Goal: Task Accomplishment & Management: Complete application form

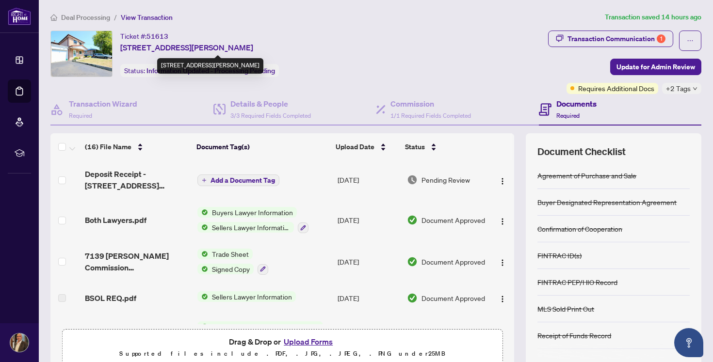
scroll to position [0, 0]
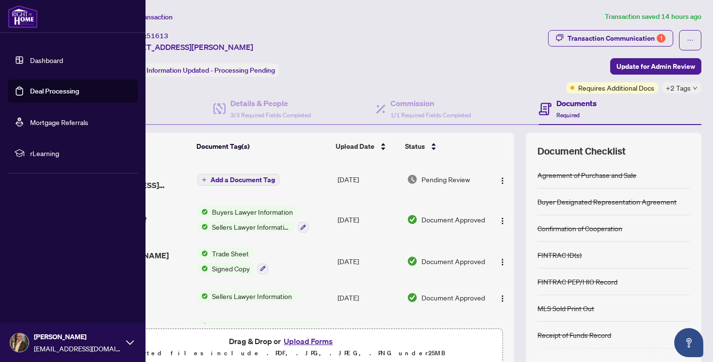
click at [44, 94] on link "Deal Processing" at bounding box center [54, 91] width 49 height 9
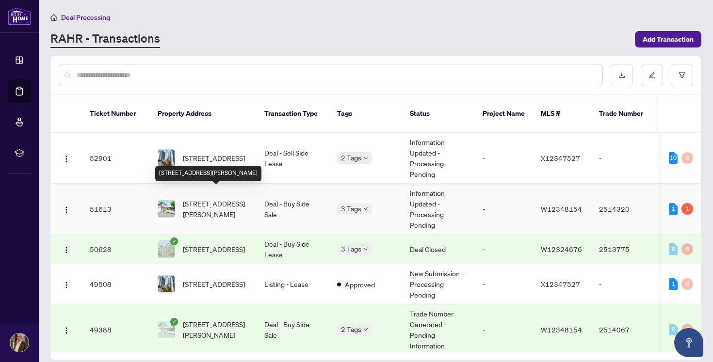
click at [214, 198] on span "[STREET_ADDRESS][PERSON_NAME]" at bounding box center [216, 208] width 66 height 21
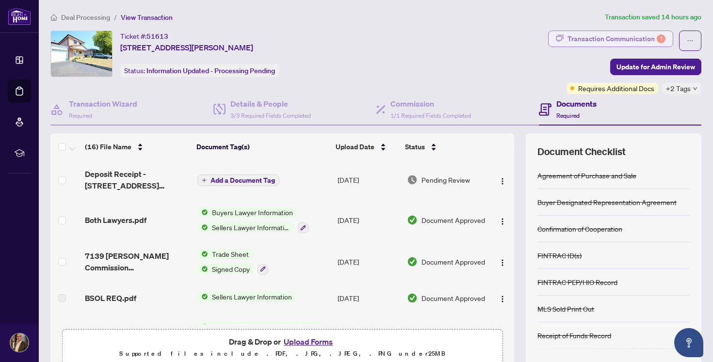
click at [619, 37] on div "Transaction Communication 1" at bounding box center [616, 39] width 98 height 16
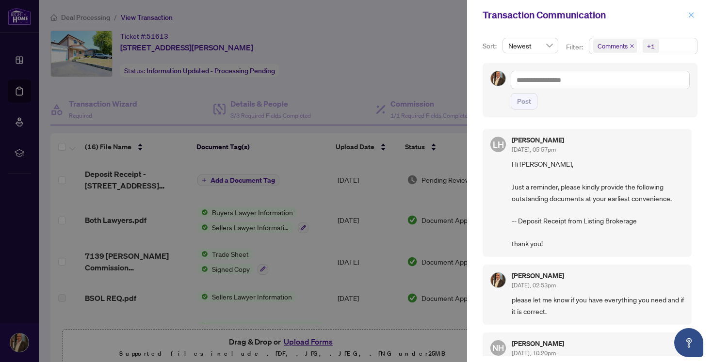
click at [690, 15] on icon "close" at bounding box center [691, 15] width 7 height 7
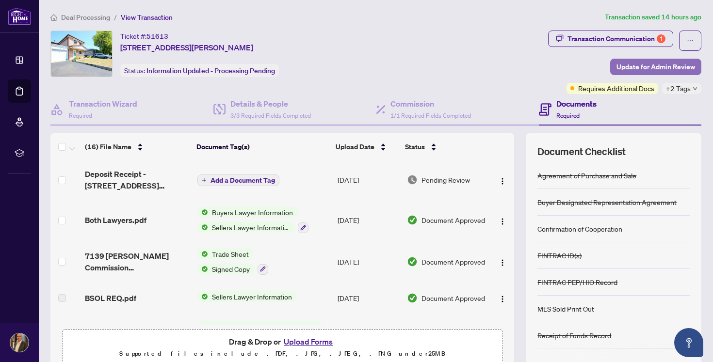
click at [650, 67] on span "Update for Admin Review" at bounding box center [655, 67] width 79 height 16
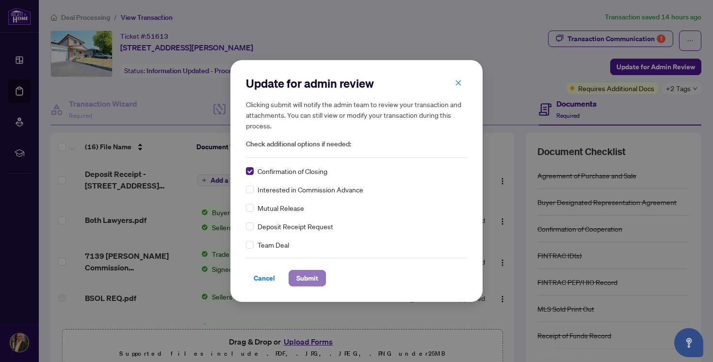
click at [309, 283] on span "Submit" at bounding box center [307, 279] width 22 height 16
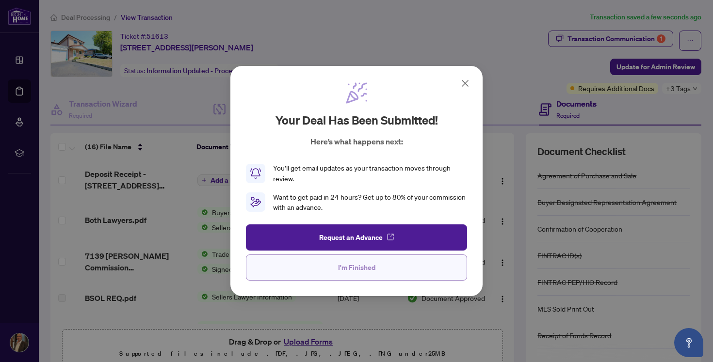
click at [359, 268] on span "I'm Finished" at bounding box center [356, 268] width 37 height 16
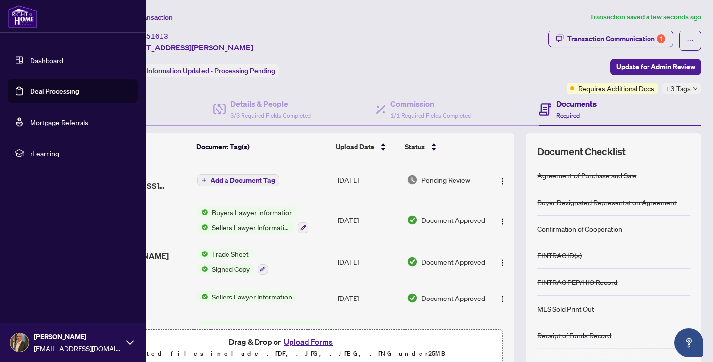
click at [54, 93] on link "Deal Processing" at bounding box center [54, 91] width 49 height 9
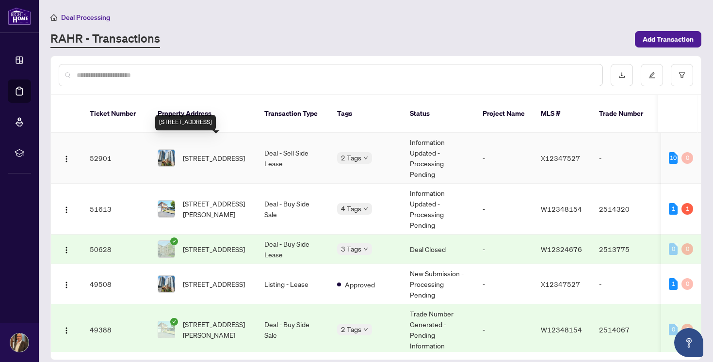
click at [238, 153] on span "[STREET_ADDRESS]" at bounding box center [214, 158] width 62 height 11
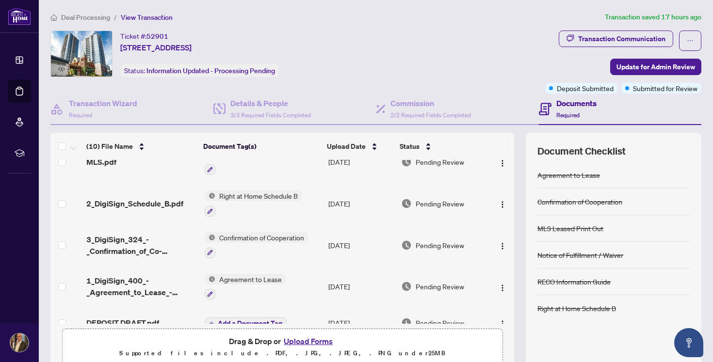
scroll to position [218, 0]
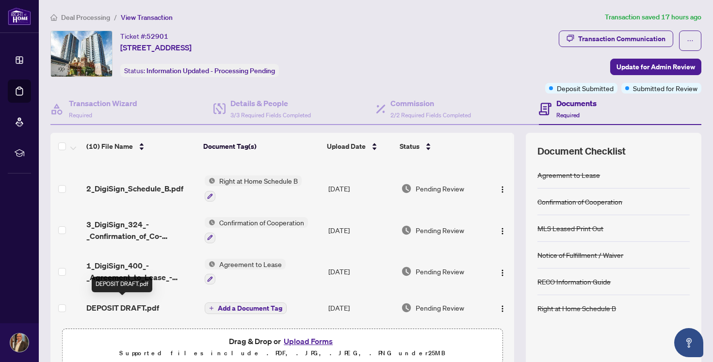
click at [129, 306] on span "DEPOSIT DRAFT.pdf" at bounding box center [122, 308] width 73 height 12
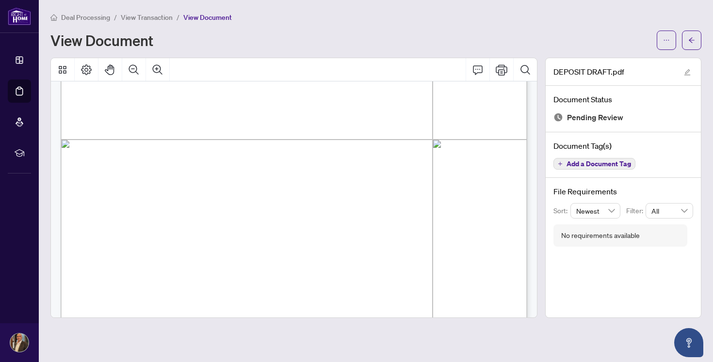
scroll to position [387, 0]
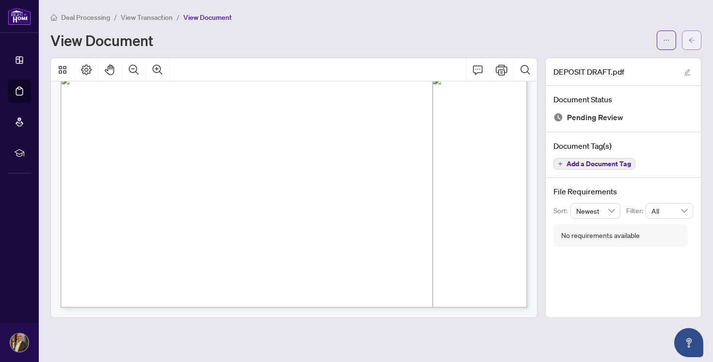
click at [689, 36] on span "button" at bounding box center [691, 40] width 7 height 16
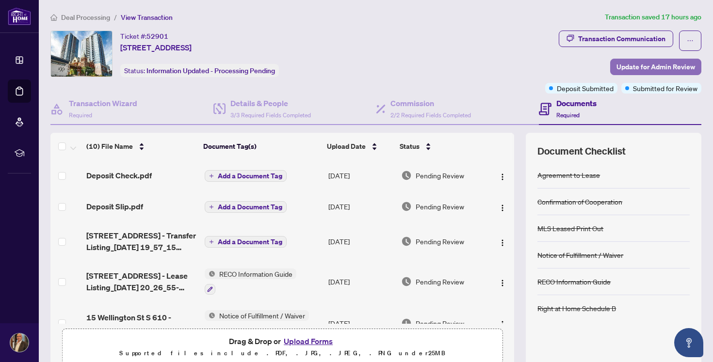
click at [652, 63] on span "Update for Admin Review" at bounding box center [655, 67] width 79 height 16
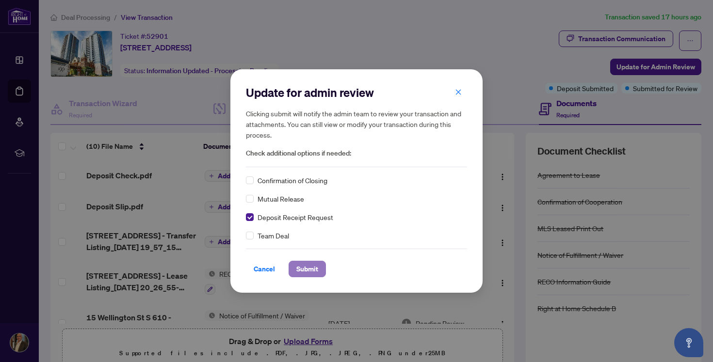
click at [314, 270] on span "Submit" at bounding box center [307, 269] width 22 height 16
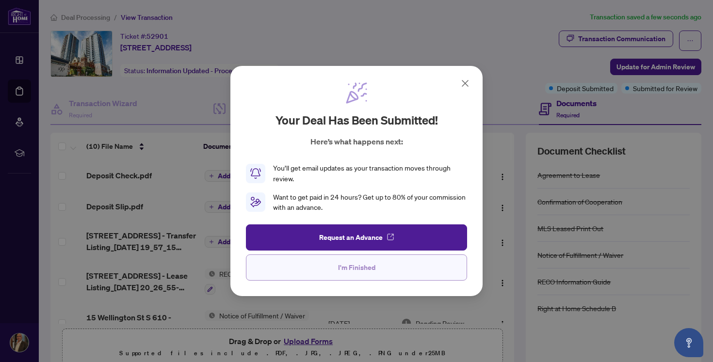
click at [350, 265] on span "I'm Finished" at bounding box center [356, 268] width 37 height 16
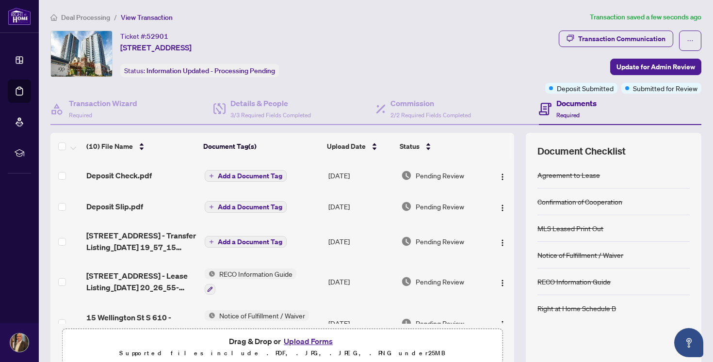
click at [389, 45] on div "Ticket #: 52901 [STREET_ADDRESS] Status: Information Updated - Processing Pendi…" at bounding box center [295, 54] width 491 height 47
